Goal: Task Accomplishment & Management: Manage account settings

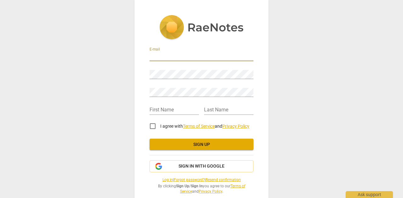
click at [163, 54] on input "email" at bounding box center [201, 56] width 104 height 9
type input "[PERSON_NAME][EMAIL_ADDRESS][DOMAIN_NAME]"
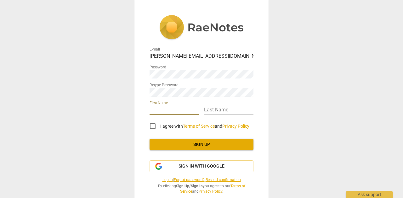
click at [157, 110] on input "text" at bounding box center [173, 110] width 49 height 9
type input "[PERSON_NAME]"
type input "De Beer"
click at [155, 125] on input "I agree with Terms of Service and Privacy Policy" at bounding box center [152, 126] width 15 height 15
checkbox input "true"
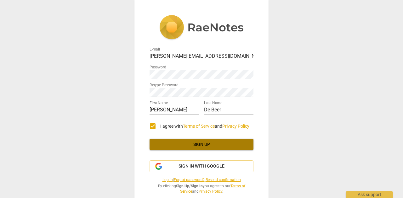
click at [177, 145] on span "Sign up" at bounding box center [201, 145] width 94 height 6
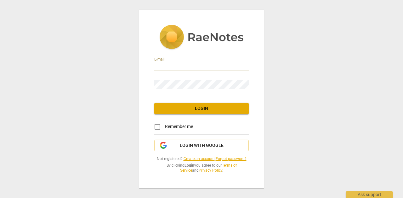
click at [173, 64] on input "email" at bounding box center [201, 66] width 94 height 9
type input "[PERSON_NAME][EMAIL_ADDRESS][DOMAIN_NAME]"
click at [159, 127] on input "Remember me" at bounding box center [157, 127] width 15 height 15
checkbox input "true"
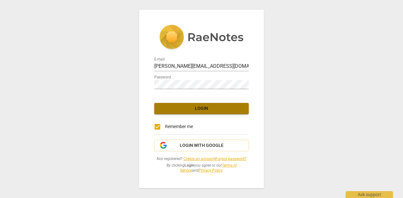
click at [188, 106] on span "Login" at bounding box center [201, 109] width 84 height 6
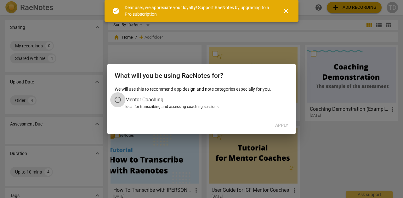
click at [121, 99] on input "Mentor Coaching" at bounding box center [117, 99] width 15 height 15
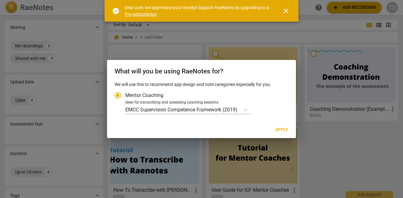
click at [287, 10] on span "close" at bounding box center [286, 11] width 8 height 8
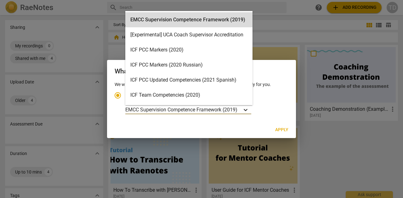
click at [248, 109] on icon "Account type" at bounding box center [245, 110] width 6 height 6
click at [0, 0] on input "Ideal for transcribing and assessing coaching sessions 15 results available. Us…" at bounding box center [0, 0] width 0 height 0
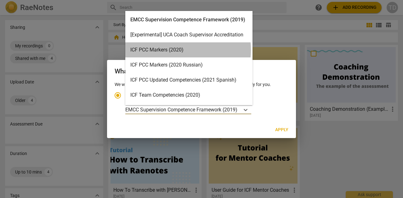
click at [163, 50] on div "ICF PCC Markers (2020)" at bounding box center [188, 49] width 127 height 15
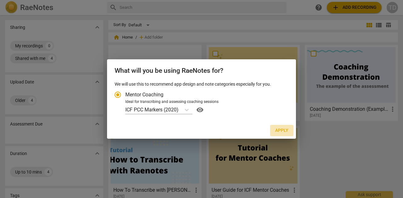
click at [283, 133] on span "Apply" at bounding box center [281, 131] width 13 height 6
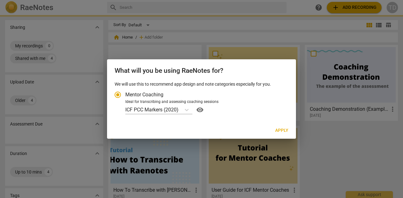
radio input "false"
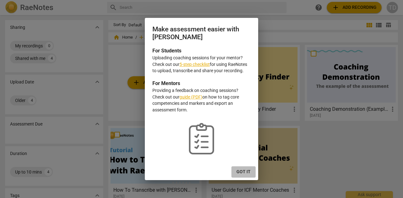
click at [243, 170] on span "Got it" at bounding box center [243, 172] width 14 height 6
